Goal: Task Accomplishment & Management: Complete application form

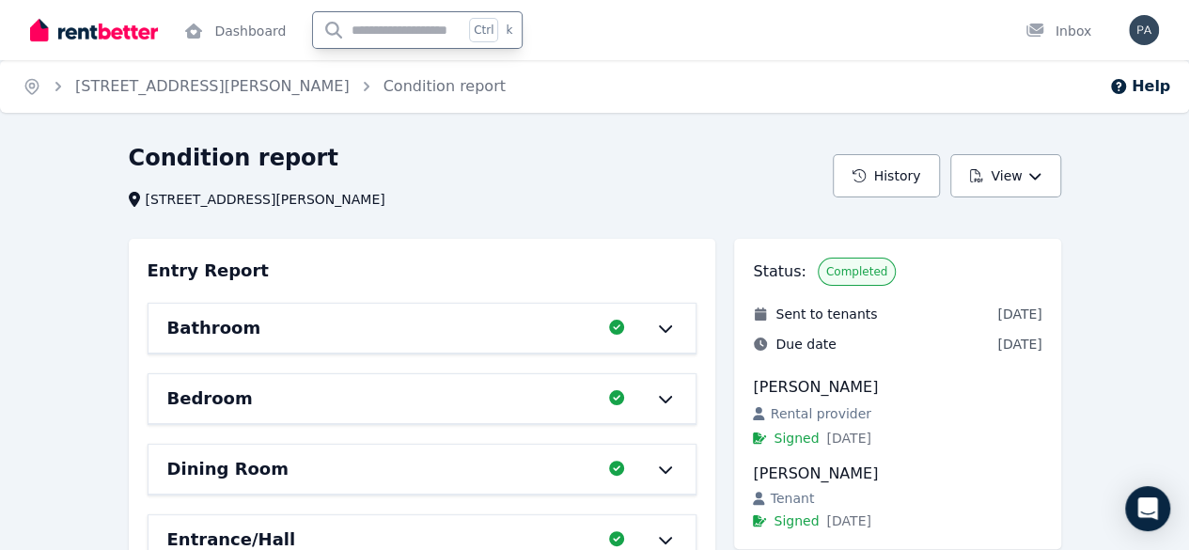
click at [463, 26] on input "text" at bounding box center [388, 30] width 150 height 36
type input "**********"
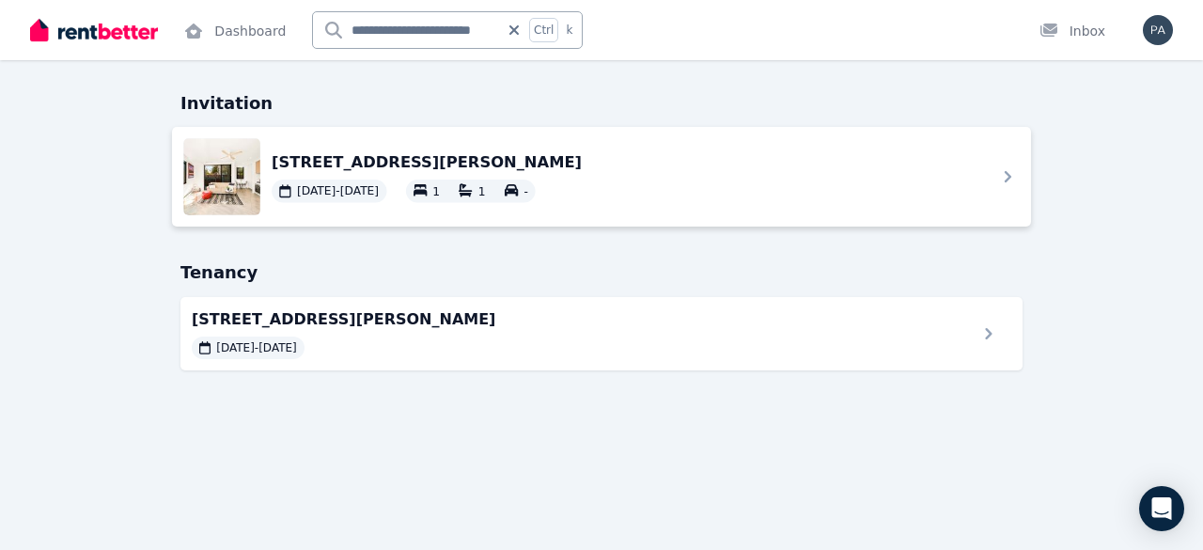
click at [398, 160] on span "[STREET_ADDRESS][PERSON_NAME]" at bounding box center [623, 161] width 702 height 23
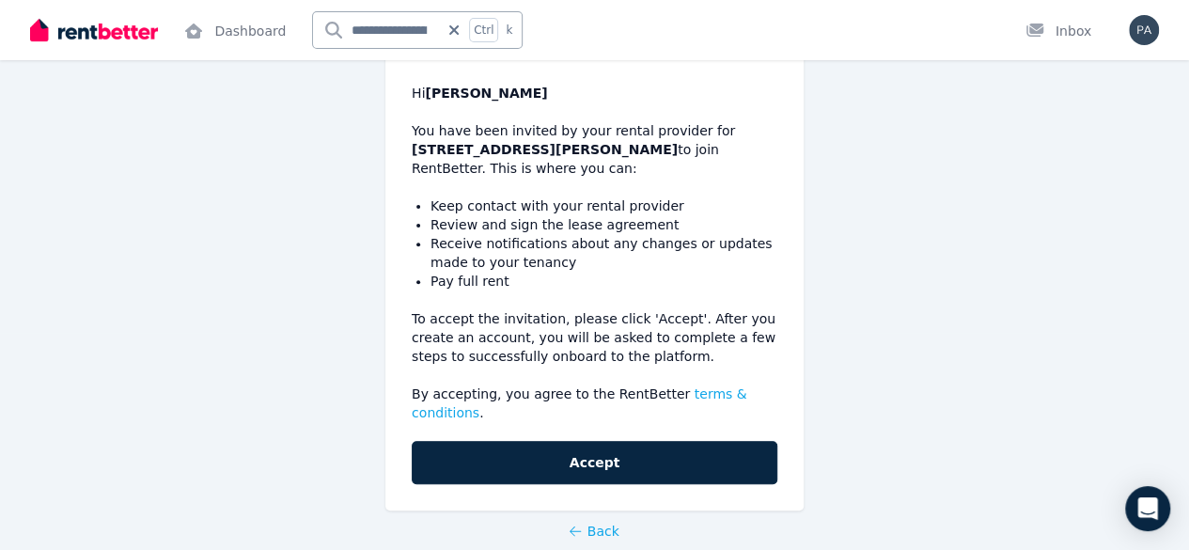
scroll to position [233, 0]
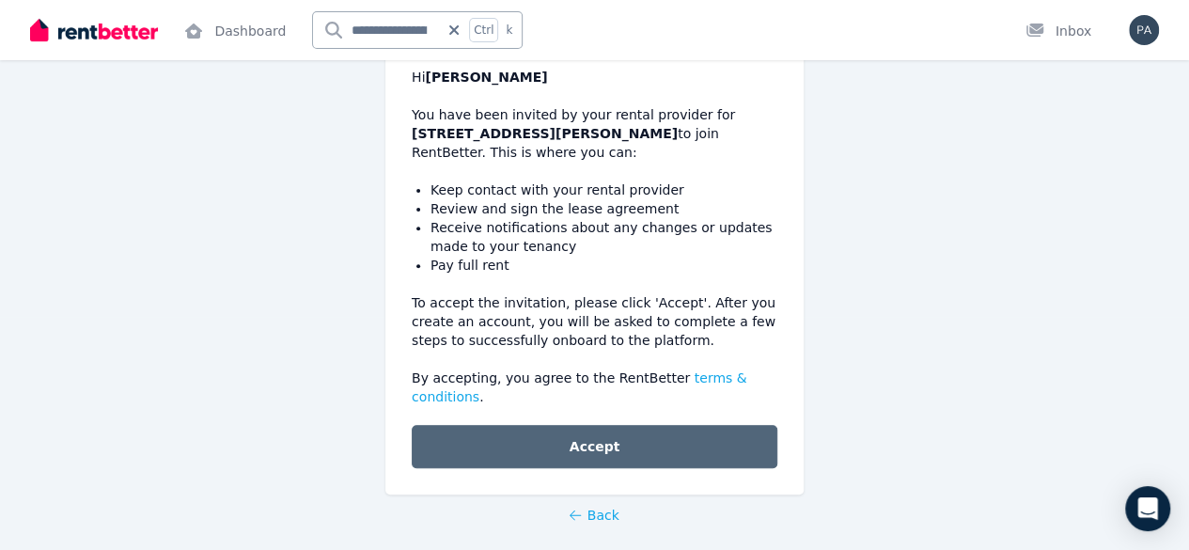
click at [566, 428] on button "Accept" at bounding box center [595, 446] width 366 height 43
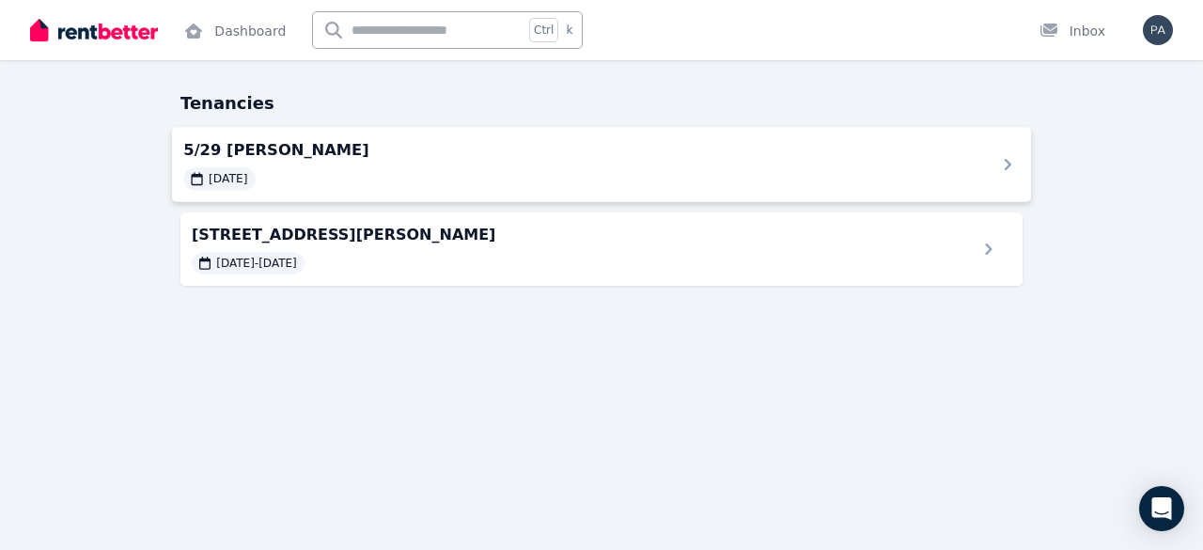
click at [999, 169] on icon at bounding box center [1007, 164] width 23 height 23
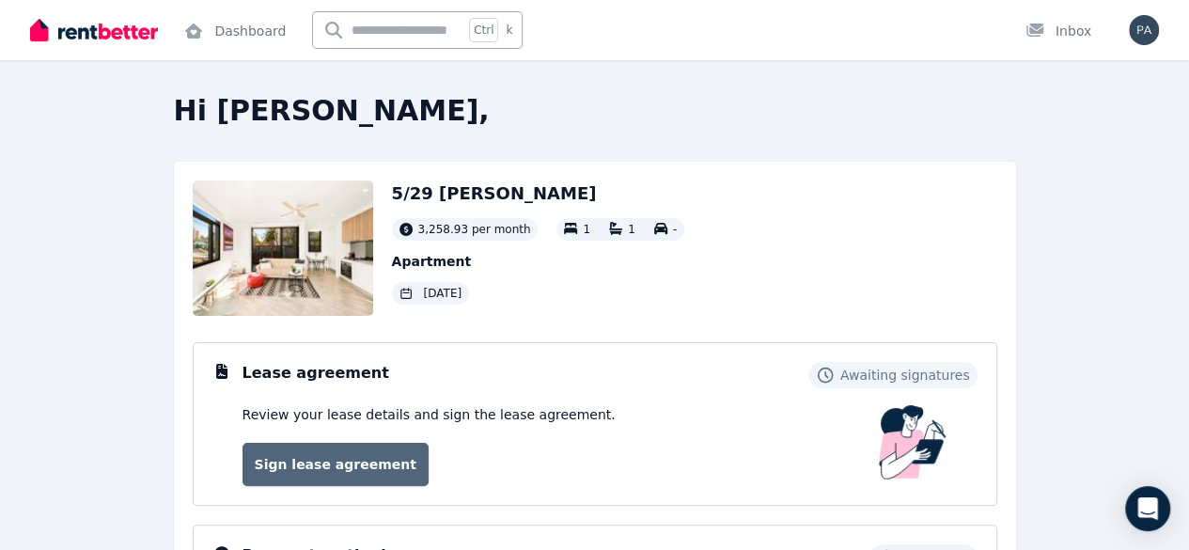
click at [323, 470] on link "Sign lease agreement" at bounding box center [335, 464] width 186 height 43
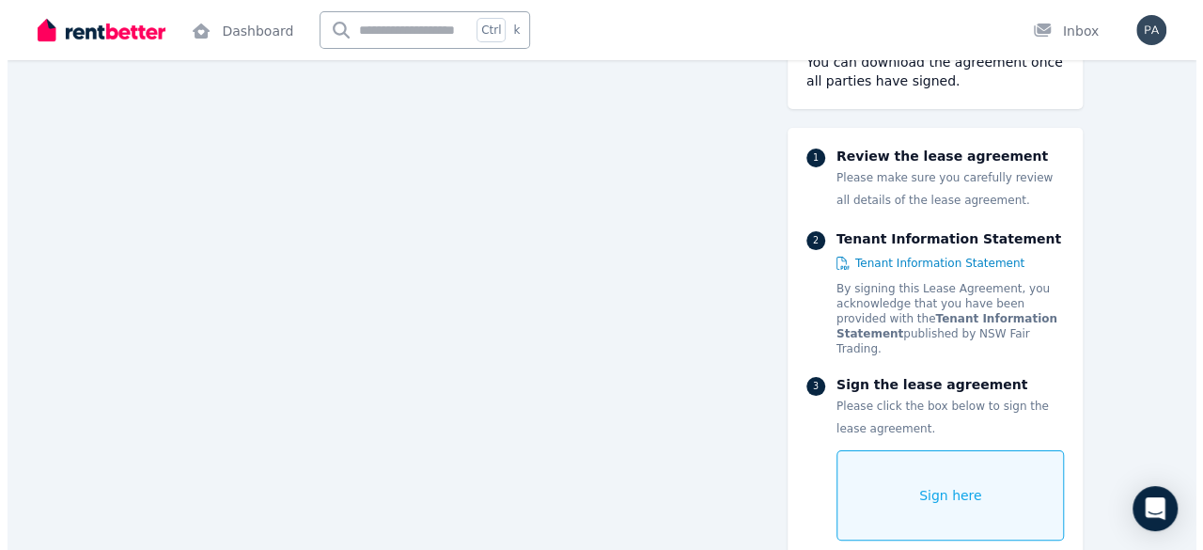
scroll to position [17858, 0]
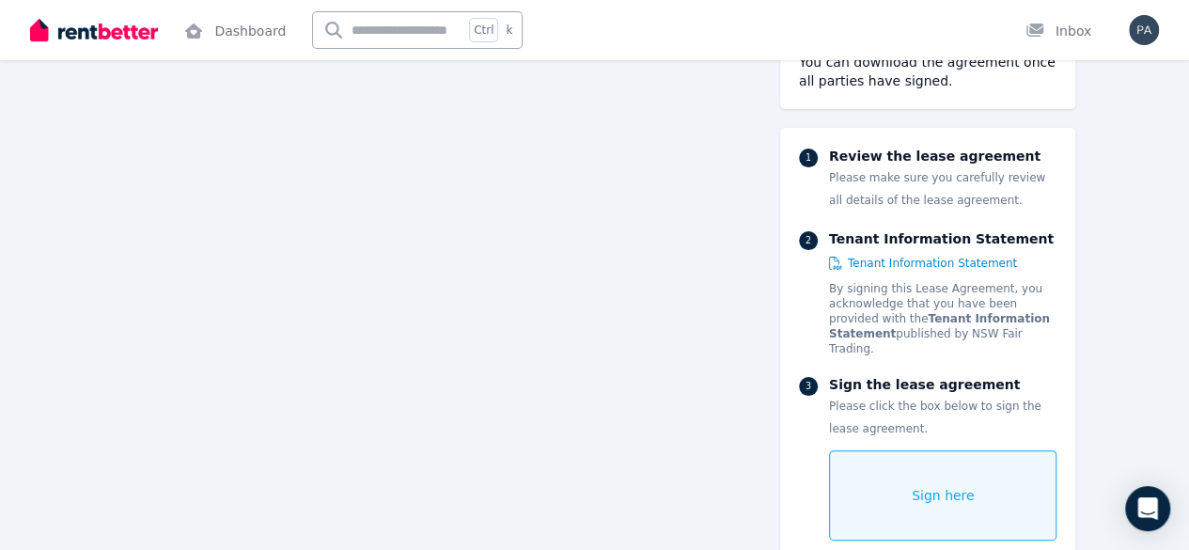
click at [975, 486] on span "Sign here" at bounding box center [943, 495] width 63 height 19
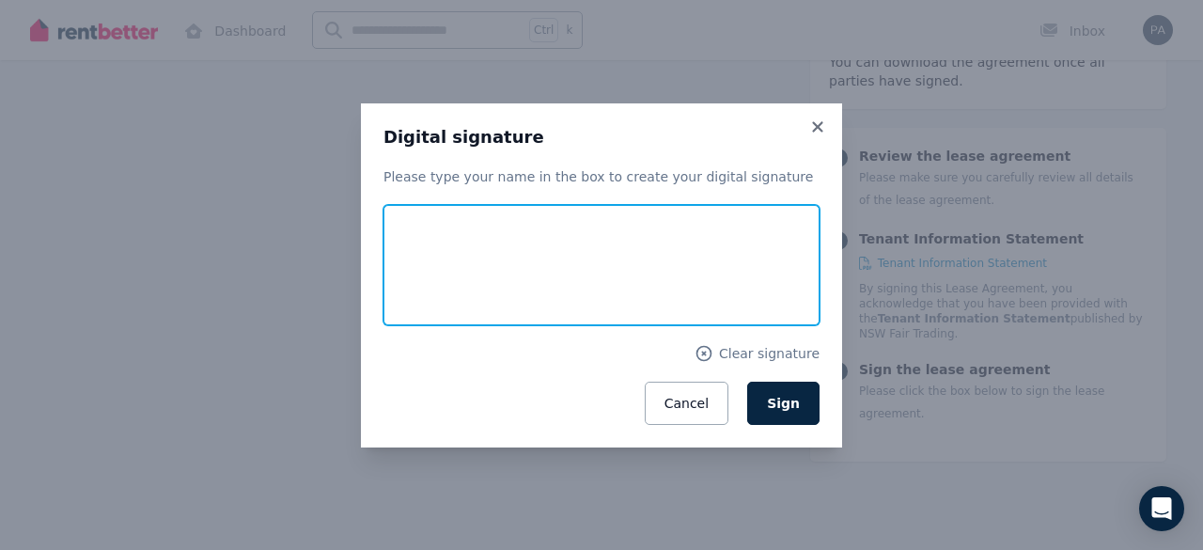
click at [580, 287] on input "text" at bounding box center [601, 265] width 436 height 120
type input "**********"
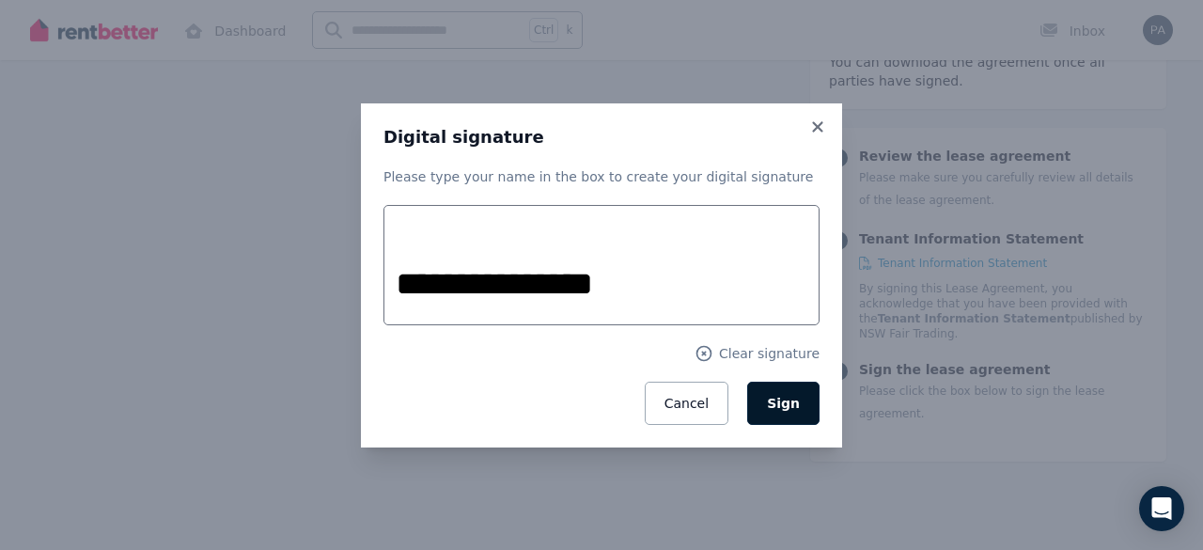
click at [790, 403] on span "Sign" at bounding box center [783, 403] width 33 height 15
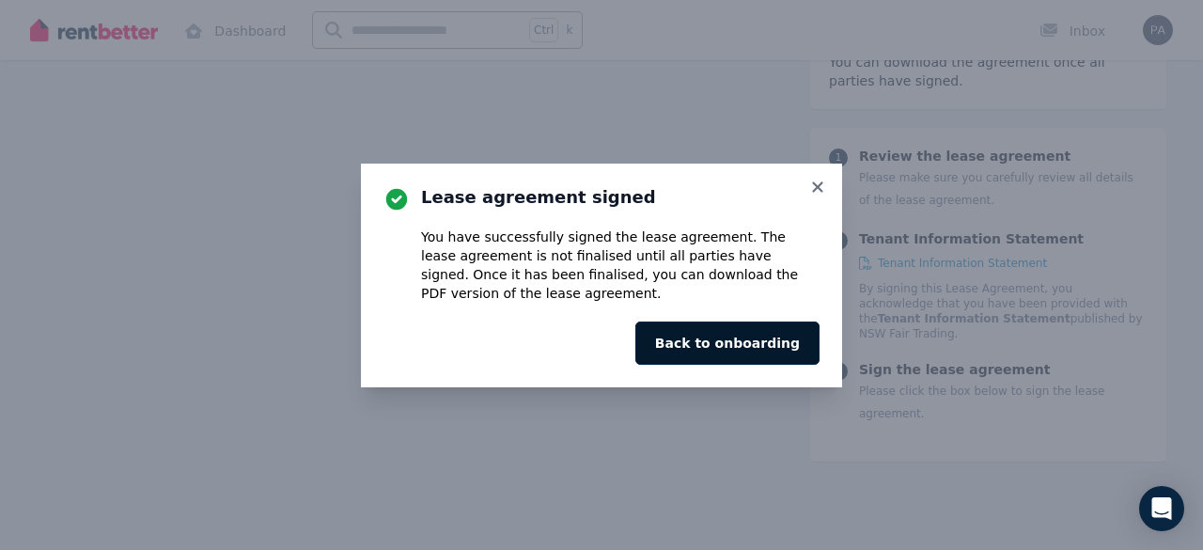
click at [766, 355] on button "Back to onboarding" at bounding box center [727, 342] width 184 height 43
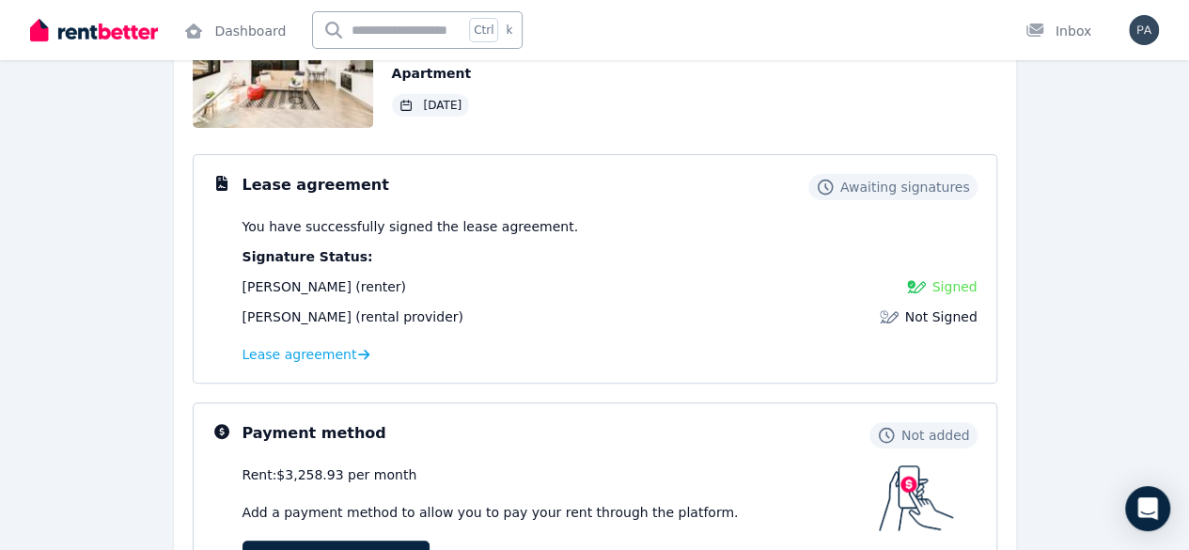
scroll to position [376, 0]
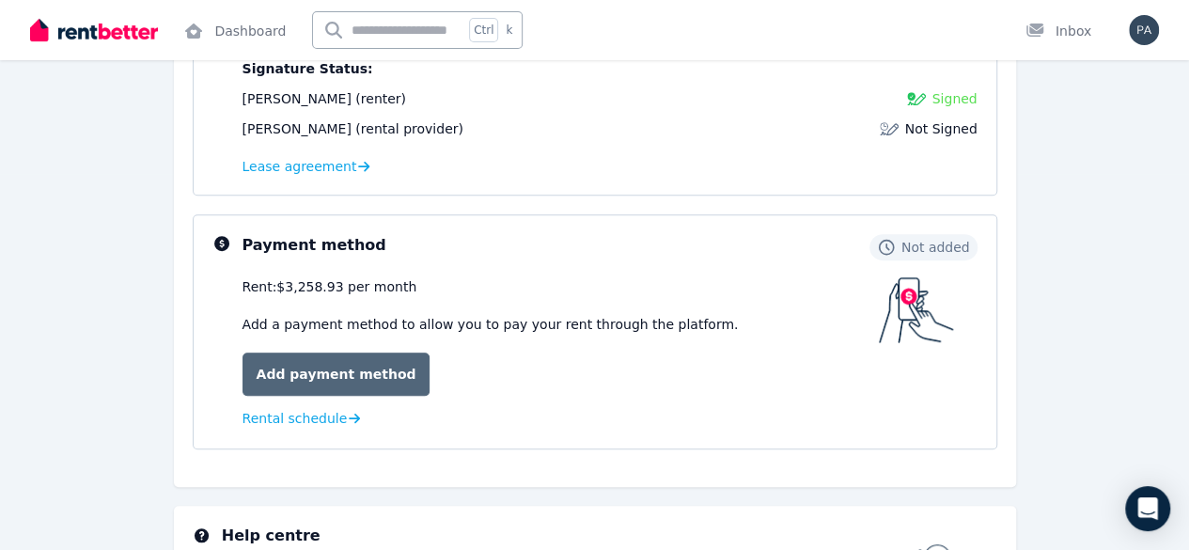
click at [365, 375] on link "Add payment method" at bounding box center [336, 373] width 188 height 43
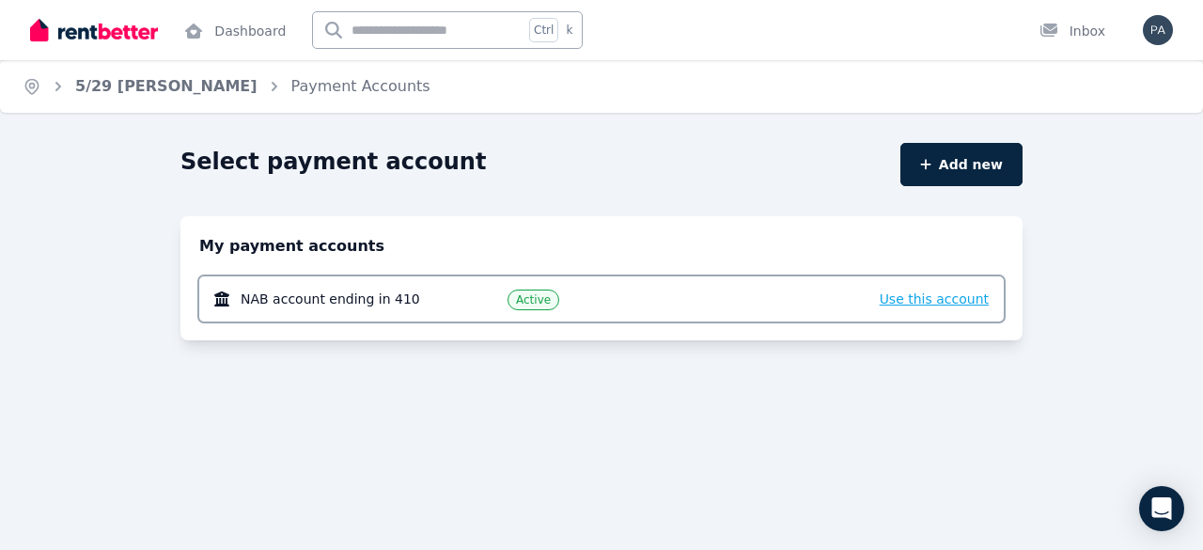
click at [920, 301] on span "Use this account" at bounding box center [934, 298] width 109 height 15
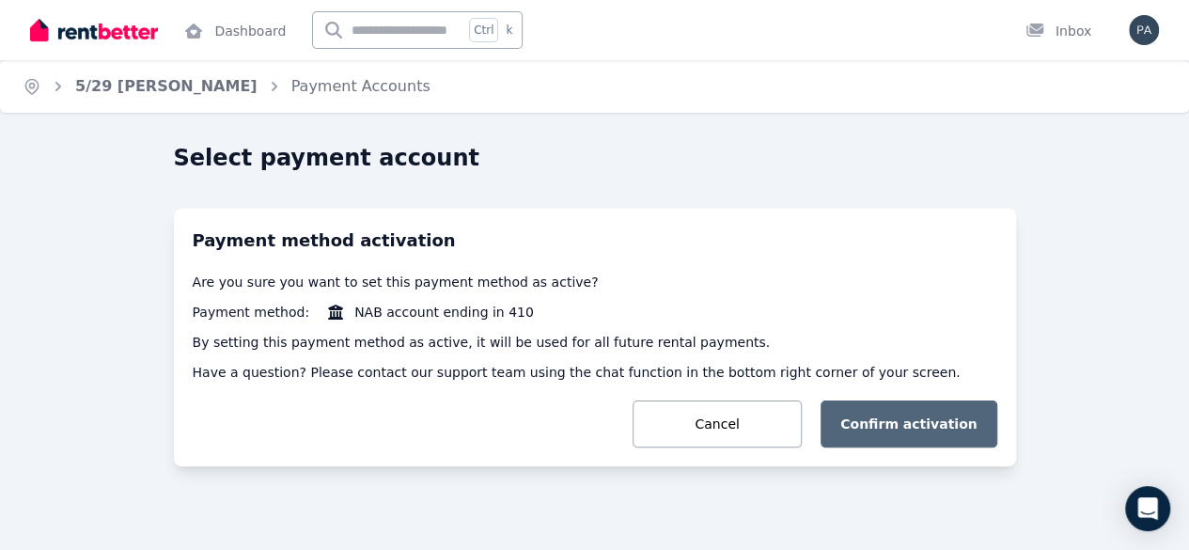
click at [874, 420] on button "Confirm activation" at bounding box center [909, 423] width 177 height 47
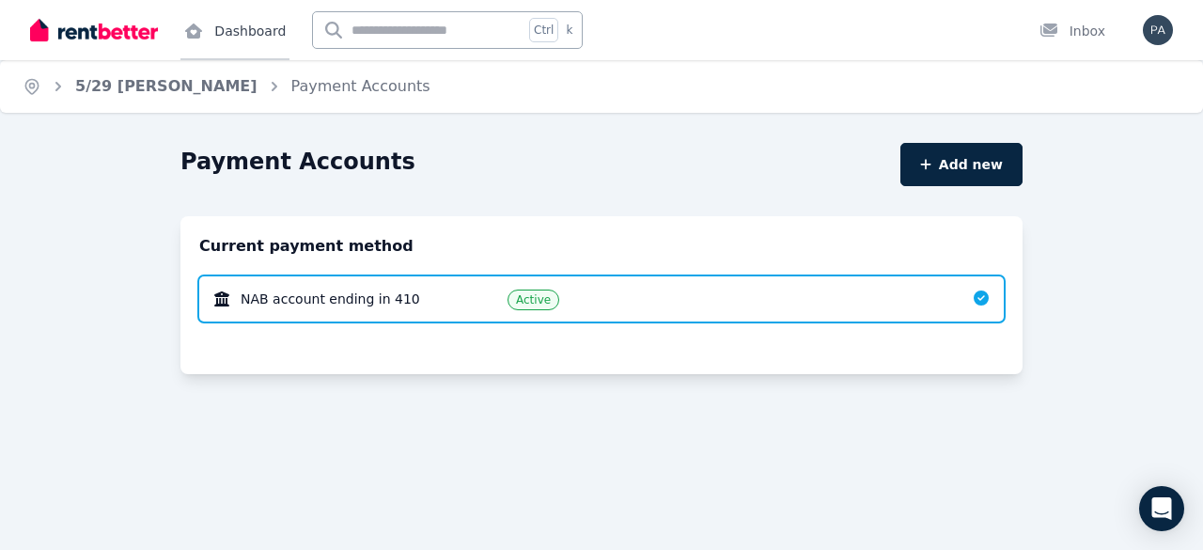
click at [258, 27] on link "Dashboard" at bounding box center [234, 30] width 109 height 60
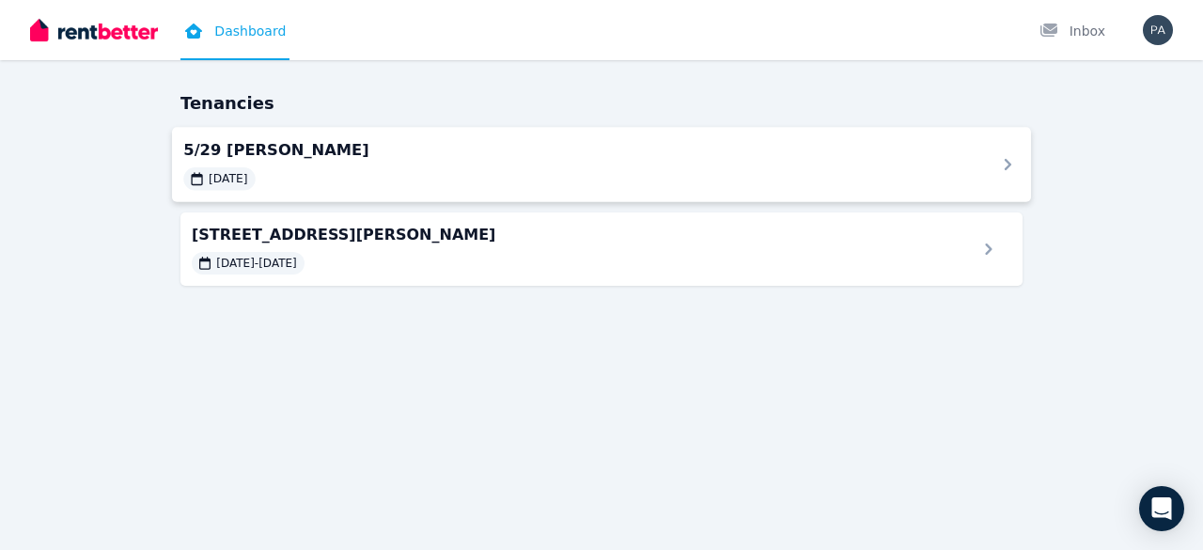
click at [317, 155] on span "5/29 [PERSON_NAME]" at bounding box center [578, 149] width 790 height 23
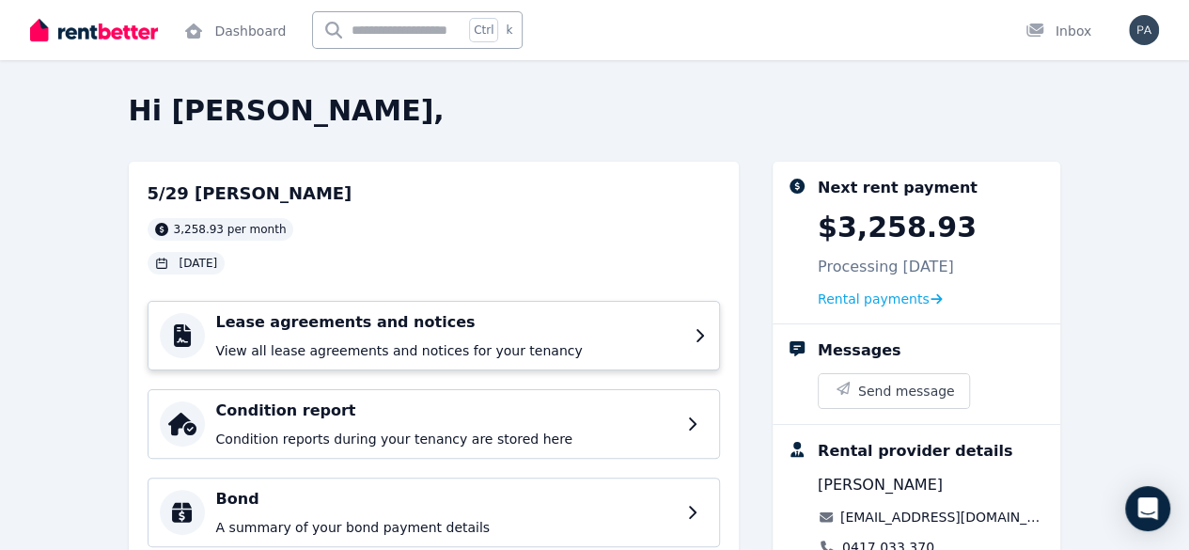
click at [720, 343] on div "Lease agreements and notices View all lease agreements and notices for your ten…" at bounding box center [434, 336] width 572 height 70
click at [717, 336] on div "Lease agreements and notices View all lease agreements and notices for your ten…" at bounding box center [434, 336] width 572 height 70
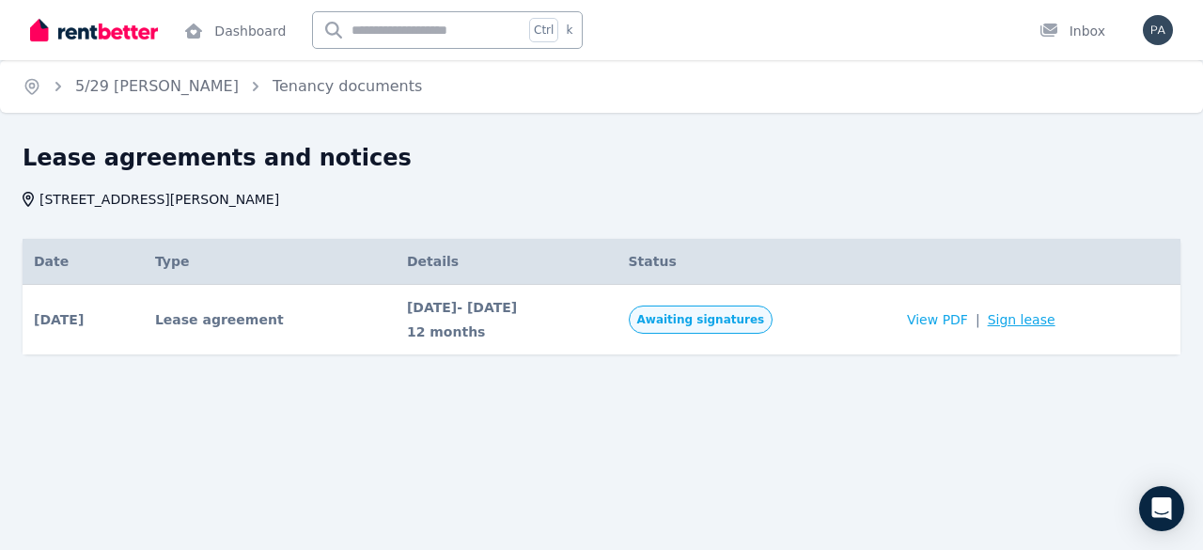
click at [1036, 321] on link "Sign lease" at bounding box center [1022, 319] width 68 height 19
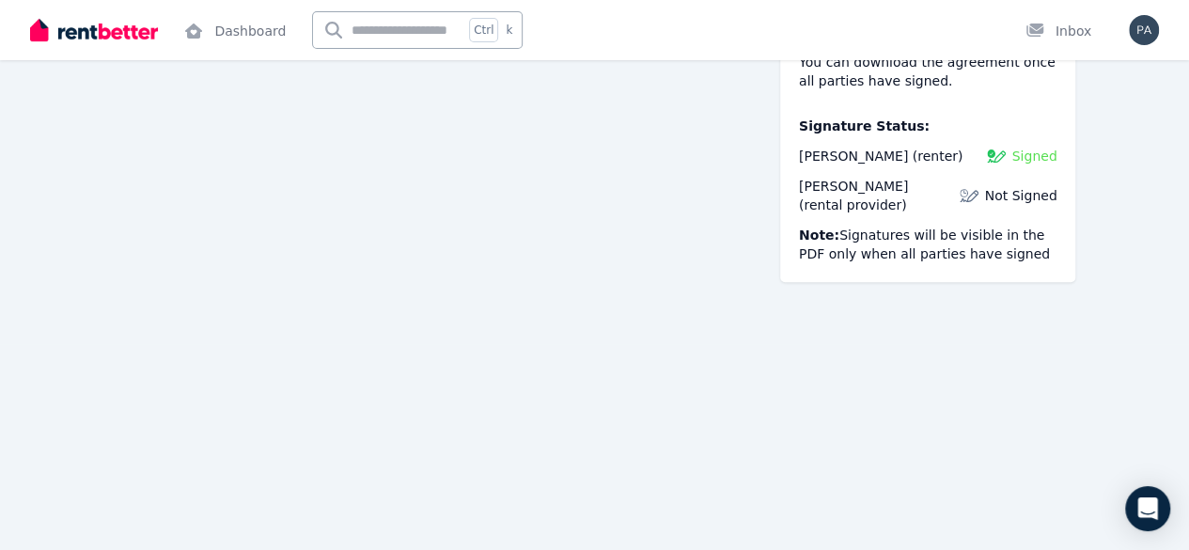
scroll to position [229, 0]
